Goal: Task Accomplishment & Management: Complete application form

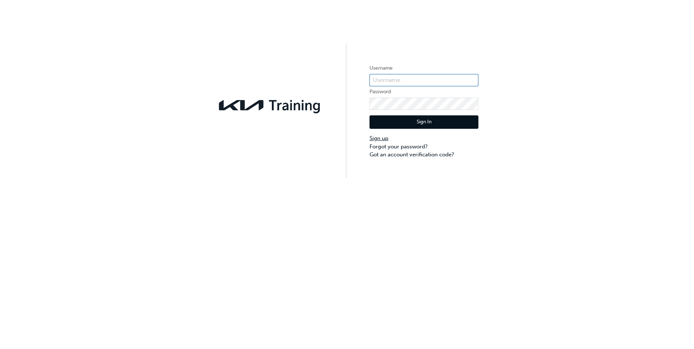
type input "KAU86106f9"
click at [379, 138] on link "Sign up" at bounding box center [424, 138] width 109 height 8
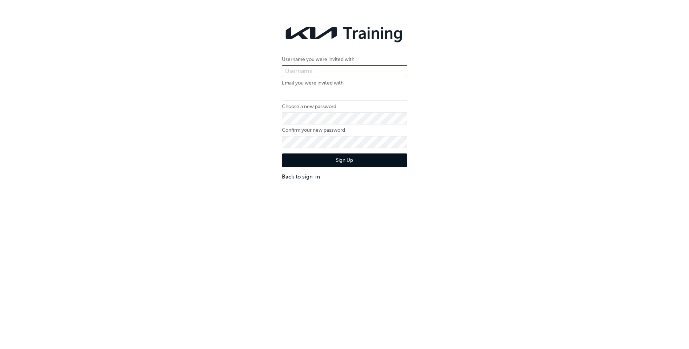
type input "KAU86106f9"
click at [304, 96] on input "email" at bounding box center [344, 95] width 125 height 12
type input "[EMAIL_ADDRESS][DOMAIN_NAME]"
click at [279, 119] on div "Username you were invited with KAU86106f9 Email you were invited with [PERSON_N…" at bounding box center [344, 101] width 136 height 170
drag, startPoint x: 281, startPoint y: 119, endPoint x: 229, endPoint y: 143, distance: 57.0
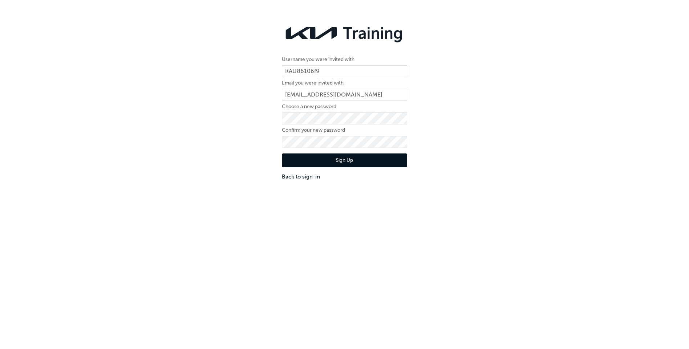
click at [229, 143] on div "Username you were invited with KAU86106f9 Email you were invited with [PERSON_N…" at bounding box center [344, 101] width 689 height 170
click at [282, 154] on button "Sign Up" at bounding box center [344, 161] width 125 height 14
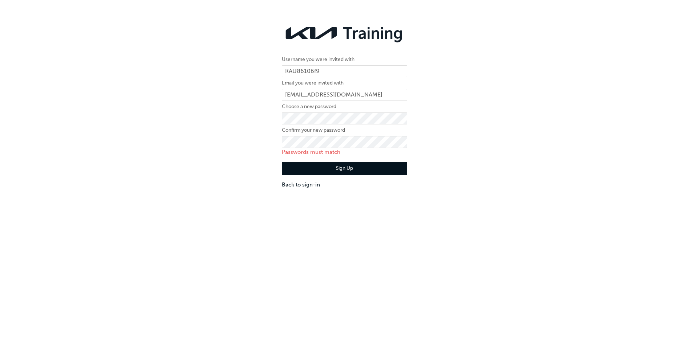
click at [264, 243] on div "Username you were invited with KAU86106f9 Email you were invited with jessicawi…" at bounding box center [344, 190] width 689 height 349
click at [346, 167] on button "Sign Up" at bounding box center [344, 169] width 125 height 14
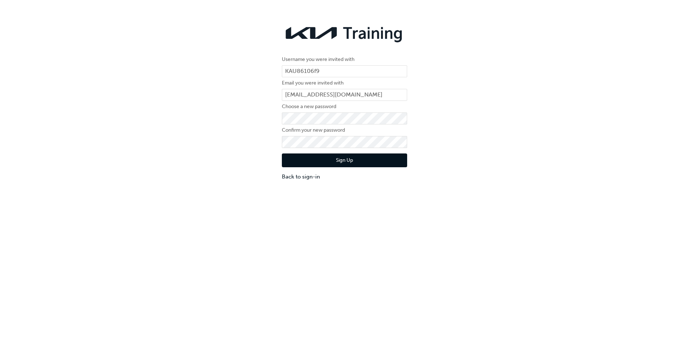
click at [440, 229] on div "Username you were invited with KAU86106f9 Email you were invited with [PERSON_N…" at bounding box center [344, 190] width 689 height 349
click at [334, 161] on button "Sign Up" at bounding box center [344, 161] width 125 height 14
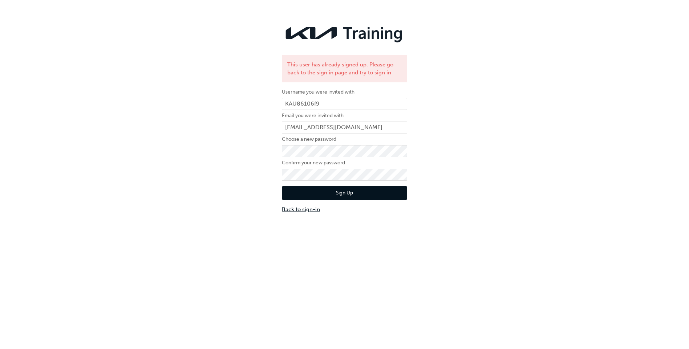
click at [303, 210] on link "Back to sign-in" at bounding box center [344, 210] width 125 height 8
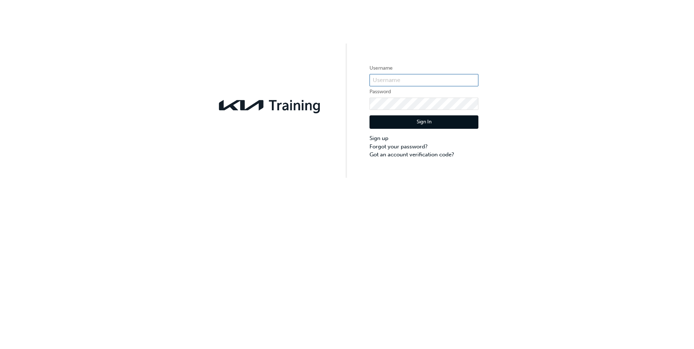
type input "KAU86106f9"
click at [415, 121] on button "Sign In" at bounding box center [424, 122] width 109 height 14
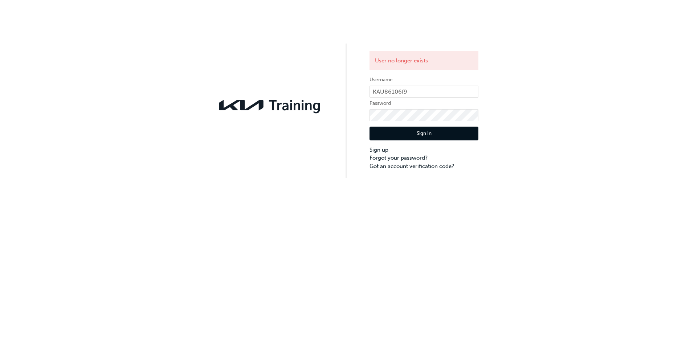
click at [420, 134] on button "Sign In" at bounding box center [424, 134] width 109 height 14
click at [508, 198] on div "User no longer exists Username KAU86106f9 Password Sign In Sign up Forgot your …" at bounding box center [347, 174] width 694 height 349
click at [430, 87] on input "KAU86106f9" at bounding box center [424, 92] width 109 height 12
drag, startPoint x: 431, startPoint y: 92, endPoint x: 318, endPoint y: 82, distance: 113.0
click at [318, 82] on div "User no longer exists Username KAU86106f9 Password Sign In Sign up Forgot your …" at bounding box center [347, 89] width 694 height 178
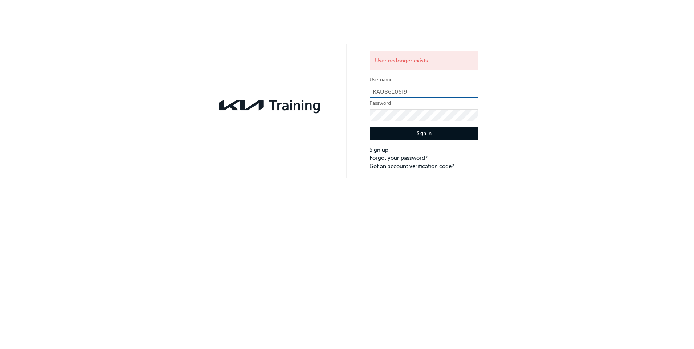
type input "]"
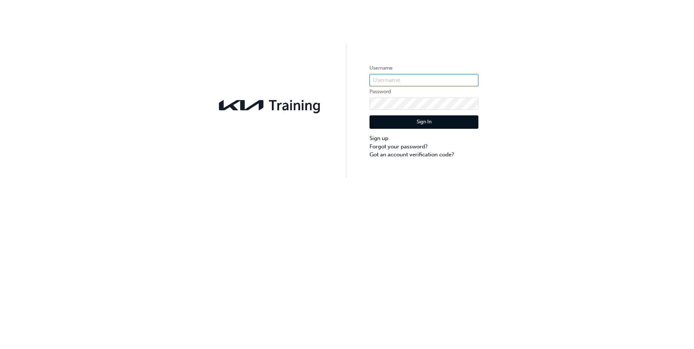
type input "KAU86106f9"
click at [411, 80] on input "KAU86106f9" at bounding box center [424, 80] width 109 height 12
click at [568, 61] on div "Username KAU86106f9 Password Sign In Sign up Forgot your password? Got an accou…" at bounding box center [347, 89] width 694 height 178
click at [381, 139] on link "Sign up" at bounding box center [424, 138] width 109 height 8
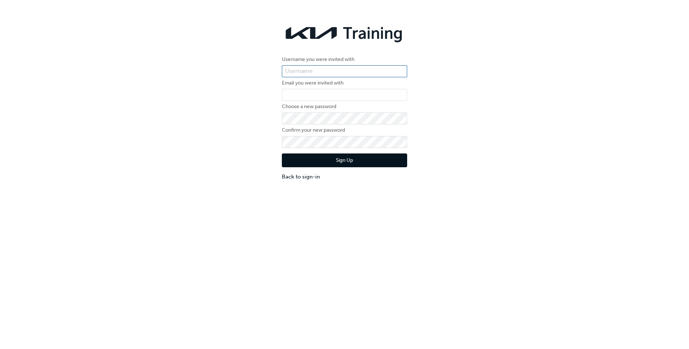
type input "KAU86106f9"
click at [361, 94] on input "email" at bounding box center [344, 95] width 125 height 12
type input "[EMAIL_ADDRESS][DOMAIN_NAME]"
click at [202, 109] on div "Username you were invited with KAU86106f9 Email you were invited with [PERSON_N…" at bounding box center [344, 101] width 689 height 170
click button "Sign Up" at bounding box center [344, 161] width 125 height 14
